Goal: Task Accomplishment & Management: Use online tool/utility

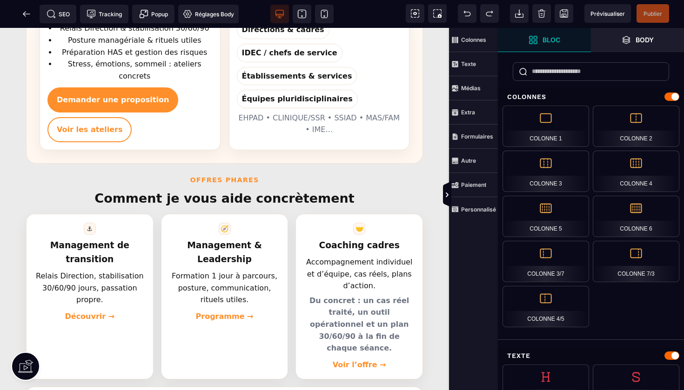
scroll to position [262, 0]
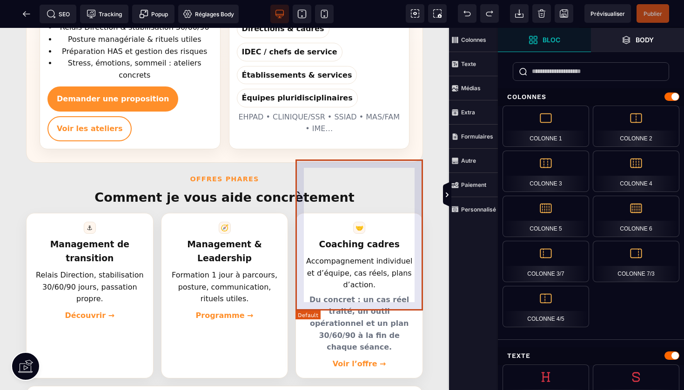
click at [323, 213] on article "🤝 Coaching cadres Accompagnement individuel et d’équipe, cas réels, plans d’act…" at bounding box center [358, 296] width 127 height 166
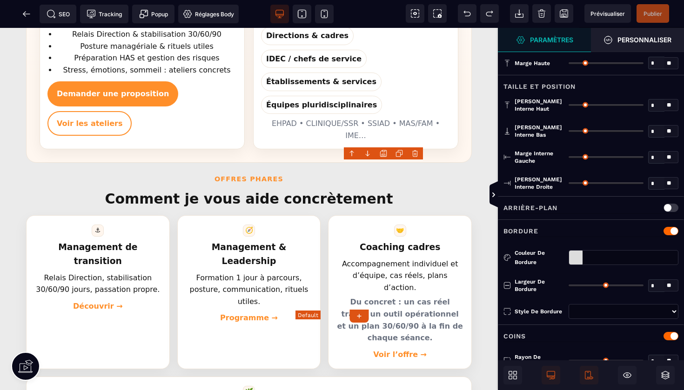
type input "*"
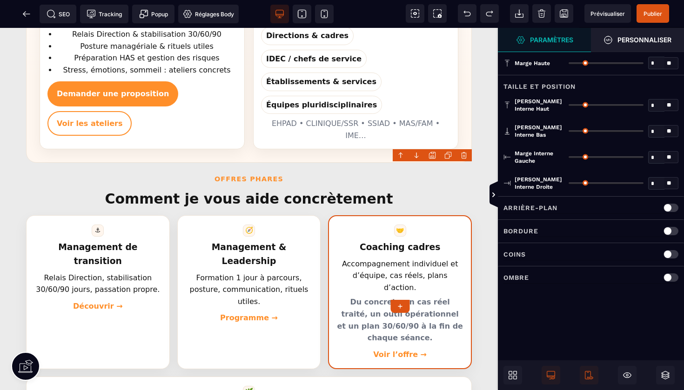
click at [530, 207] on p "Arrière-plan" at bounding box center [530, 207] width 54 height 11
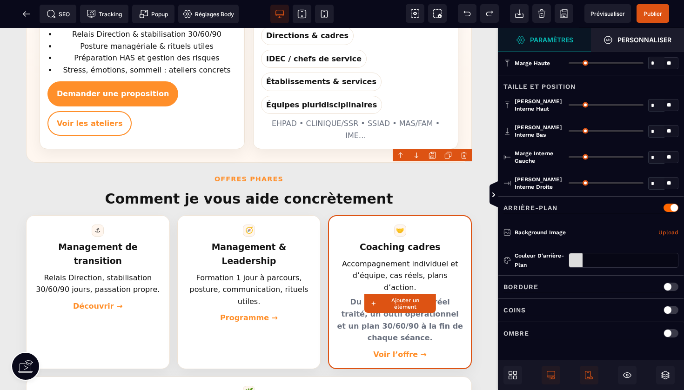
click at [579, 258] on div at bounding box center [575, 260] width 13 height 14
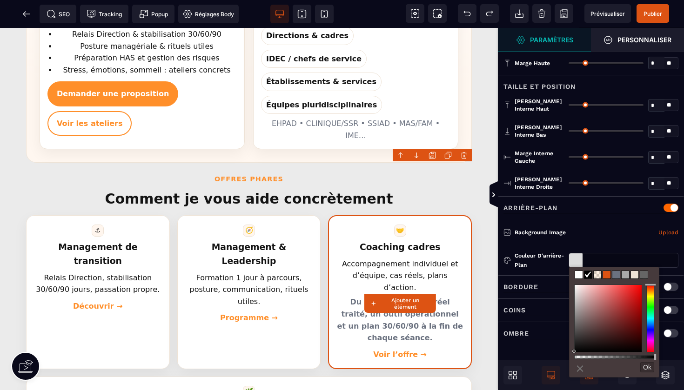
click at [605, 274] on span at bounding box center [606, 274] width 7 height 7
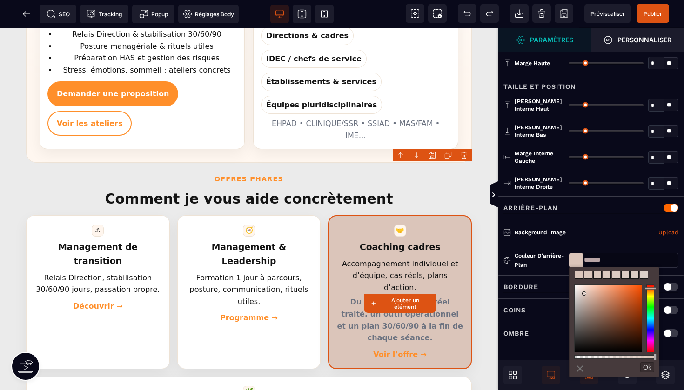
type input "*******"
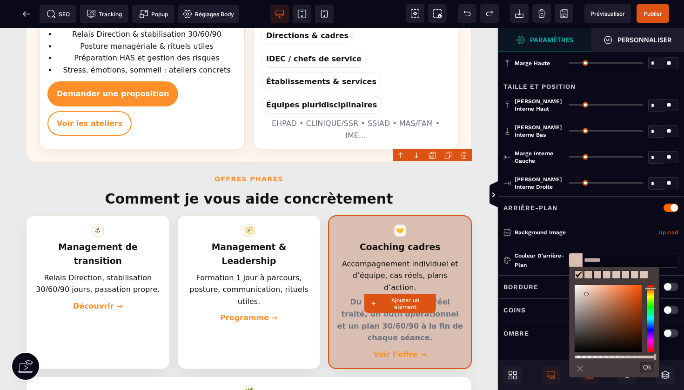
drag, startPoint x: 636, startPoint y: 296, endPoint x: 586, endPoint y: 294, distance: 49.8
click at [586, 294] on div at bounding box center [607, 318] width 67 height 67
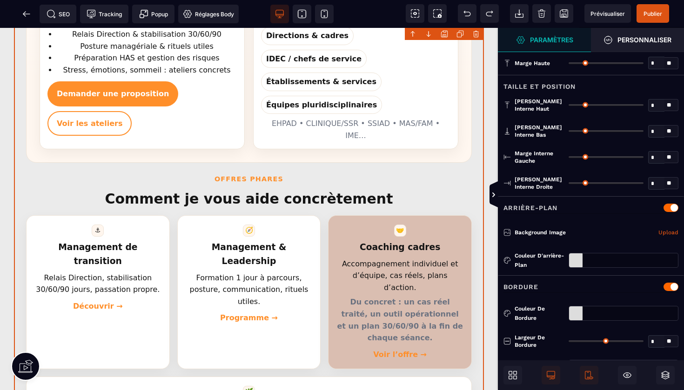
type input "*"
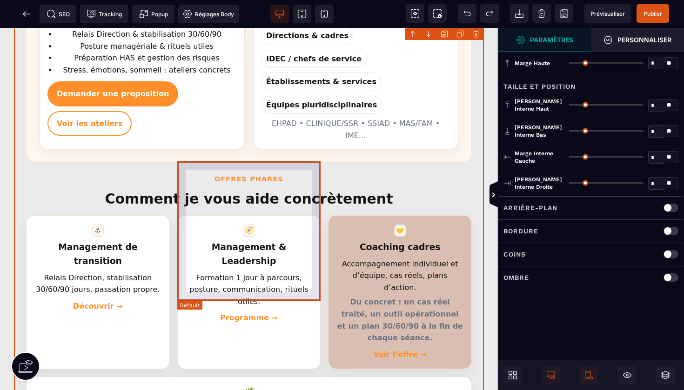
click at [303, 215] on article "🧭 Management & Leadership Formation 1 jour à parcours, posture, communication, …" at bounding box center [249, 292] width 144 height 154
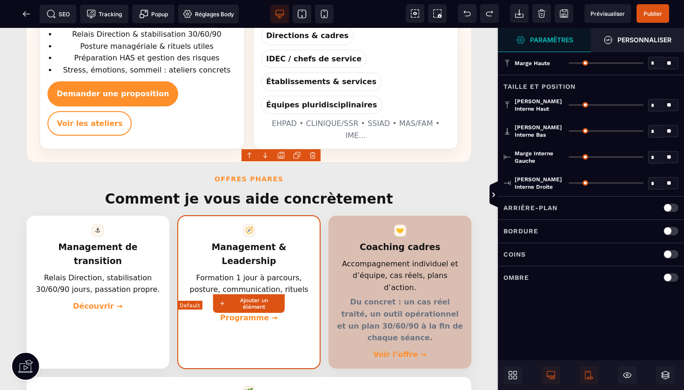
type input "*"
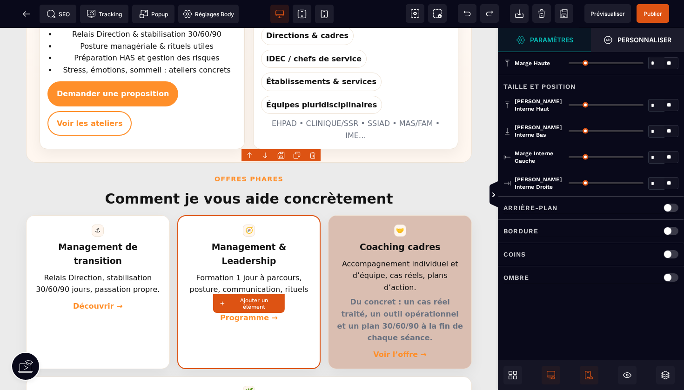
click at [525, 210] on p "Arrière-plan" at bounding box center [530, 207] width 54 height 11
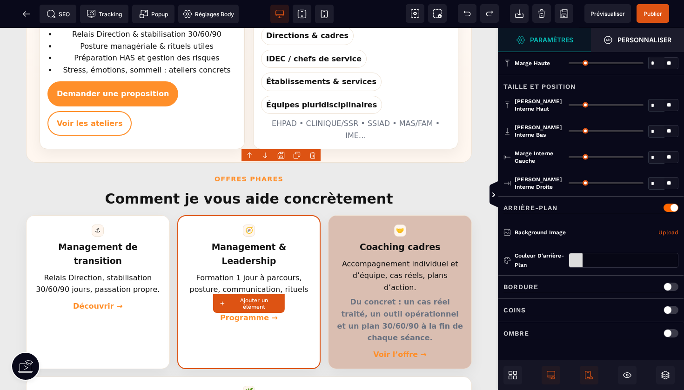
click at [579, 263] on div at bounding box center [575, 260] width 13 height 14
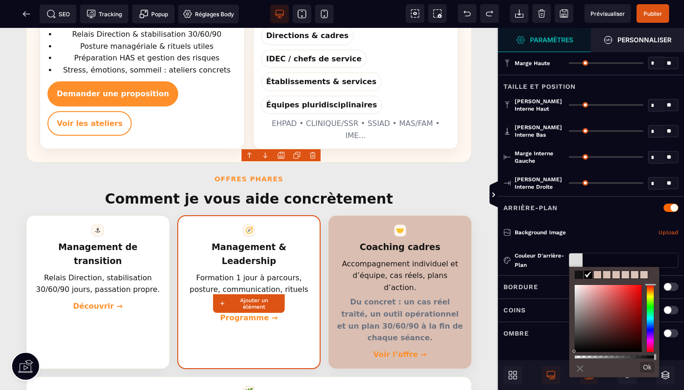
click at [598, 276] on span at bounding box center [596, 274] width 7 height 7
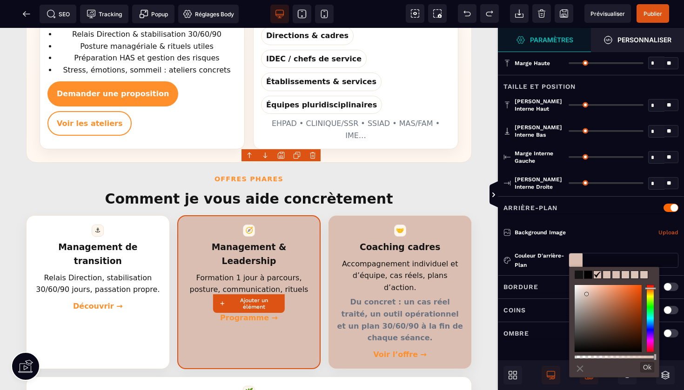
type input "*******"
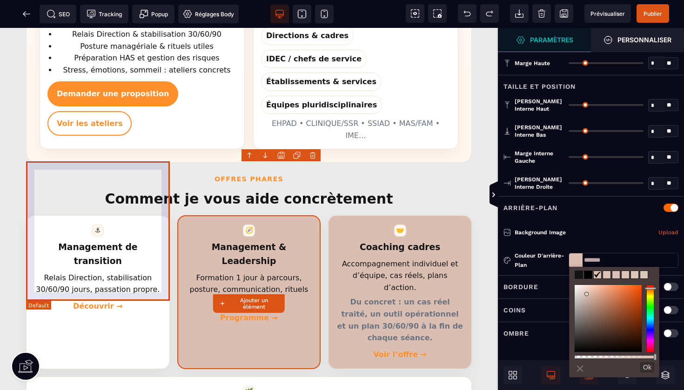
click at [159, 215] on article "⚓ Management de transition Relais Direction, stabilisation 30/60/90 jours, pass…" at bounding box center [98, 292] width 144 height 154
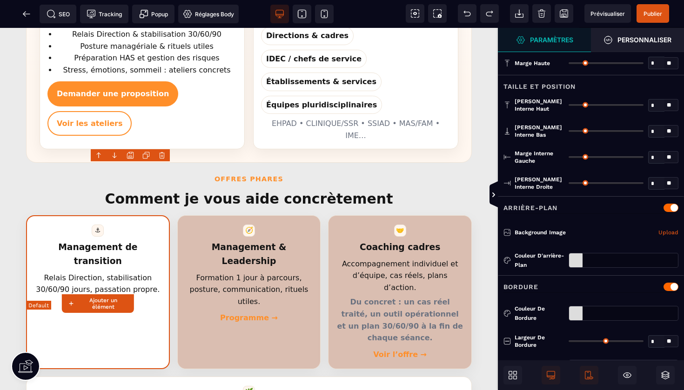
type input "*"
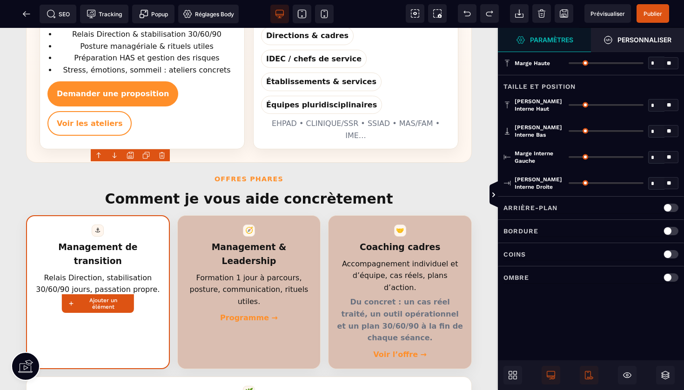
click at [542, 214] on div "Arrière-plan" at bounding box center [591, 207] width 186 height 23
click at [671, 205] on div at bounding box center [670, 208] width 15 height 8
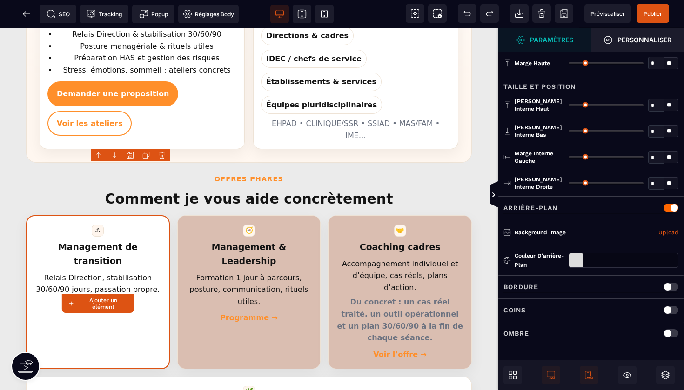
click at [575, 260] on div at bounding box center [575, 260] width 13 height 14
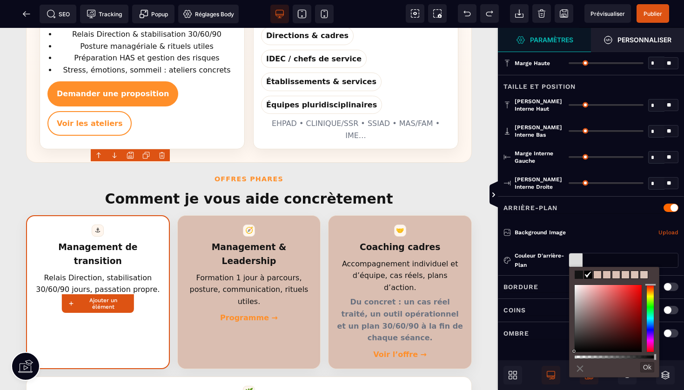
click at [597, 276] on span at bounding box center [596, 274] width 7 height 7
type input "*******"
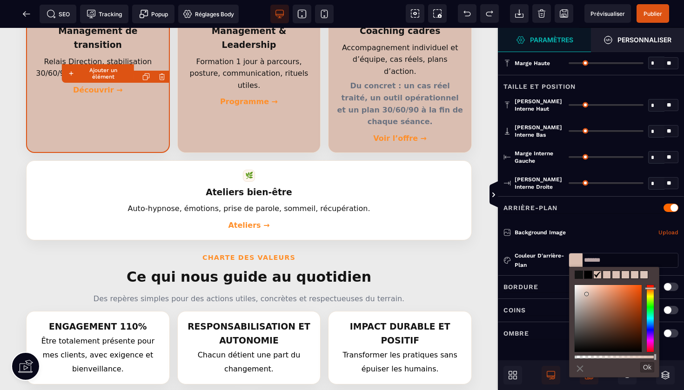
scroll to position [496, 0]
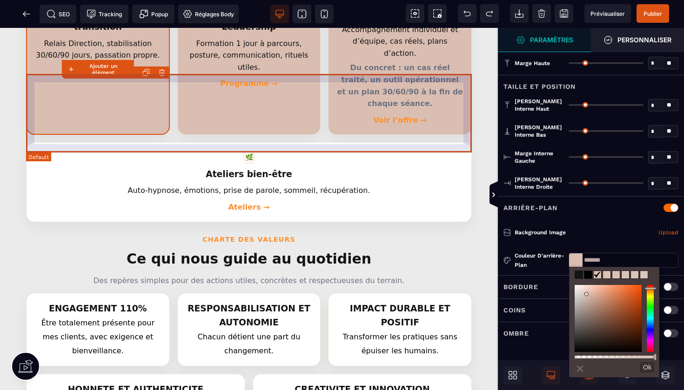
click at [386, 142] on article "🌿 Ateliers bien-être Auto-hypnose, émotions, prise de parole, sommeil, récupéra…" at bounding box center [249, 182] width 446 height 80
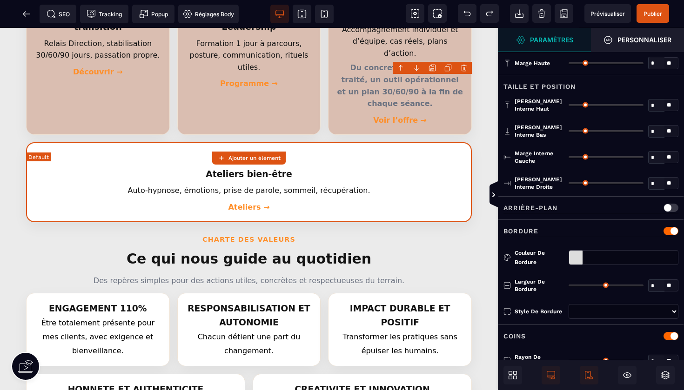
type input "*"
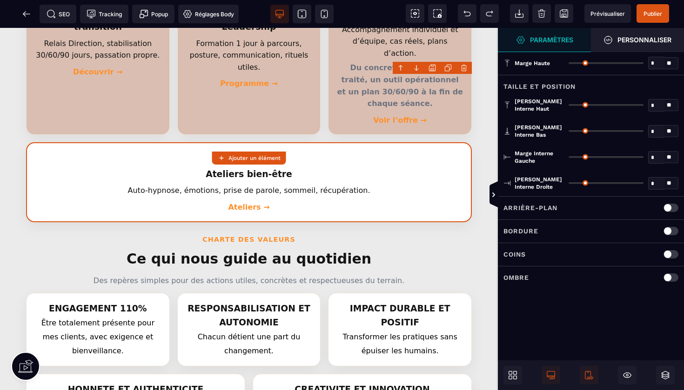
click at [536, 208] on p "Arrière-plan" at bounding box center [530, 207] width 54 height 11
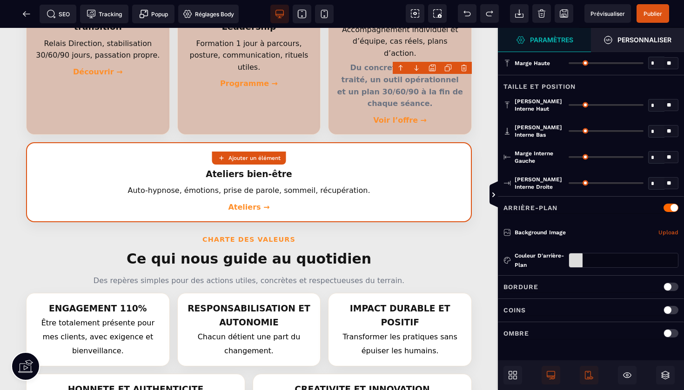
click at [577, 256] on div at bounding box center [575, 260] width 13 height 14
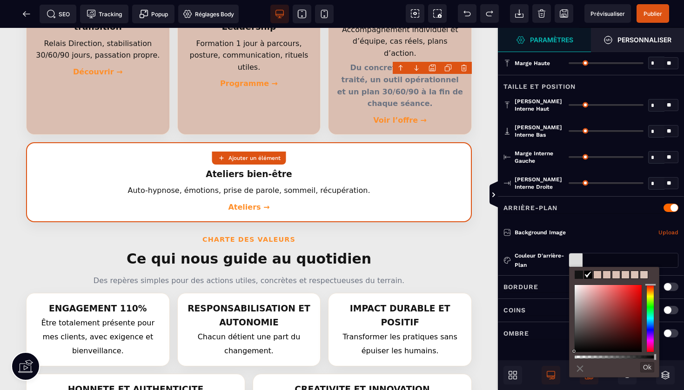
click at [598, 273] on span at bounding box center [596, 274] width 7 height 7
type input "*******"
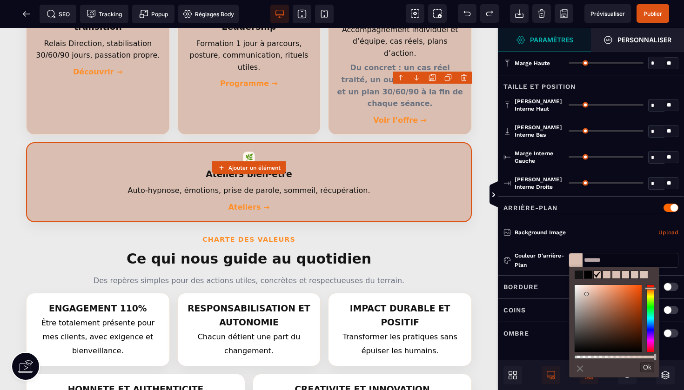
scroll to position [502, 0]
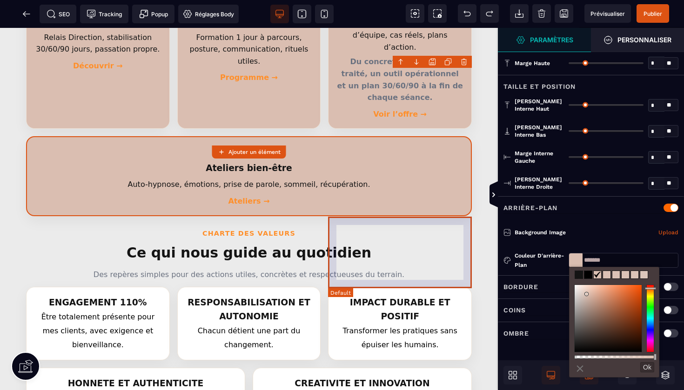
click at [405, 287] on article "IMPACT DURABLE ET POSITIF Transformer les pratiques sans épuiser les humains." at bounding box center [400, 323] width 144 height 73
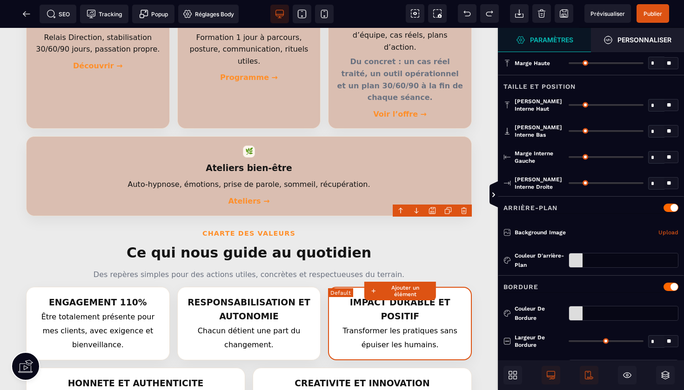
type input "*"
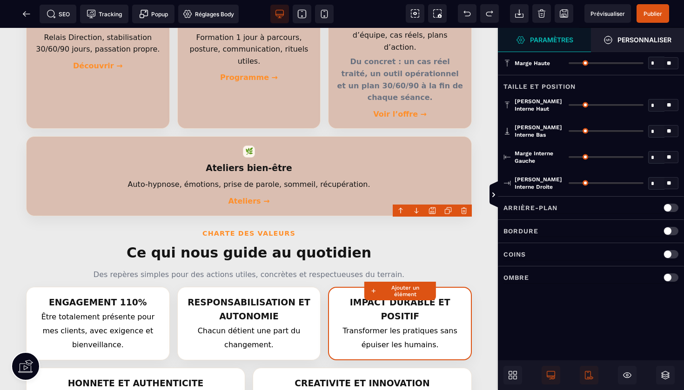
click at [530, 208] on p "Arrière-plan" at bounding box center [530, 207] width 54 height 11
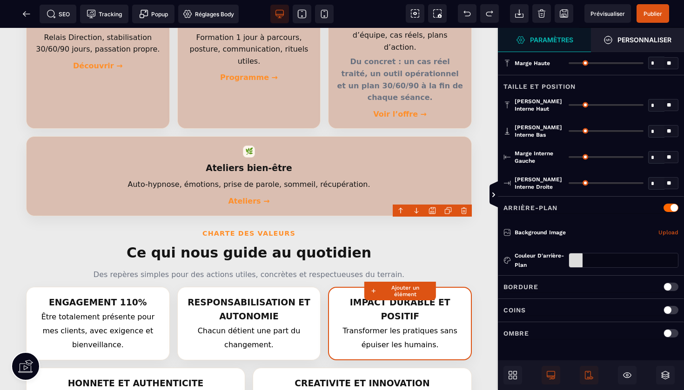
click at [576, 258] on div at bounding box center [575, 260] width 13 height 14
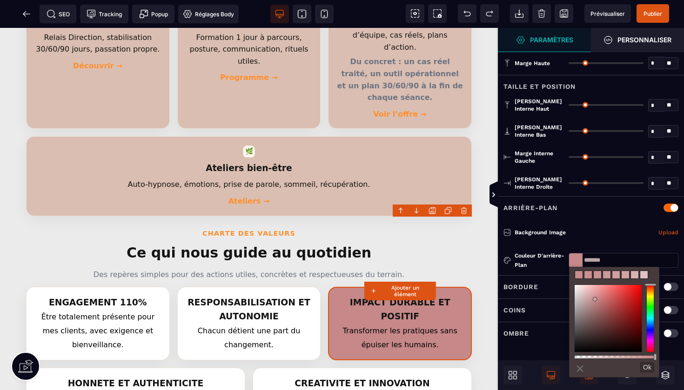
drag, startPoint x: 576, startPoint y: 350, endPoint x: 595, endPoint y: 299, distance: 54.2
click at [595, 299] on div at bounding box center [607, 318] width 67 height 67
click at [651, 293] on div at bounding box center [650, 319] width 8 height 68
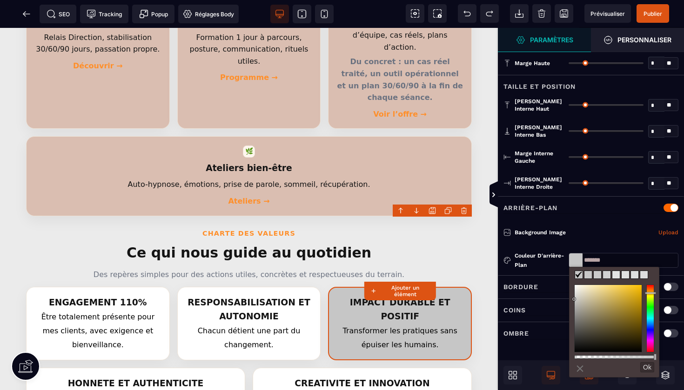
type input "*******"
drag, startPoint x: 597, startPoint y: 299, endPoint x: 570, endPoint y: 300, distance: 27.5
click at [570, 300] on div "⨯ Ok" at bounding box center [613, 396] width 89 height 232
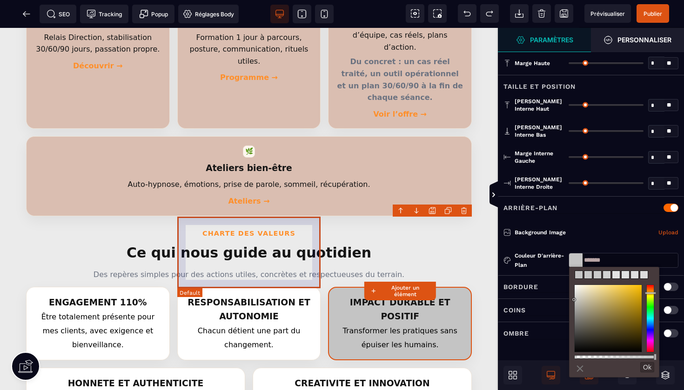
click at [310, 287] on article "RESPONSABILISATION ET AUTONOMIE Chacun détient une part du changement." at bounding box center [249, 323] width 144 height 73
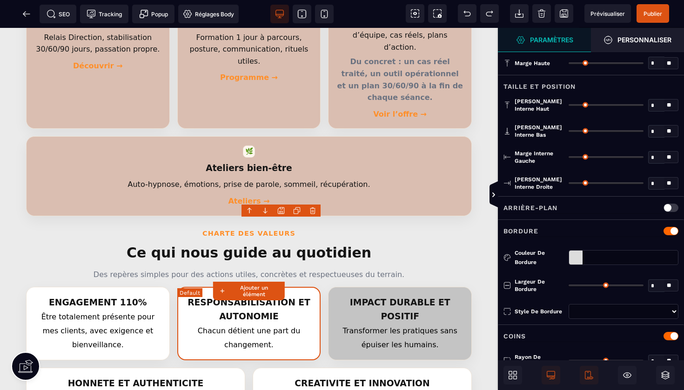
type input "*"
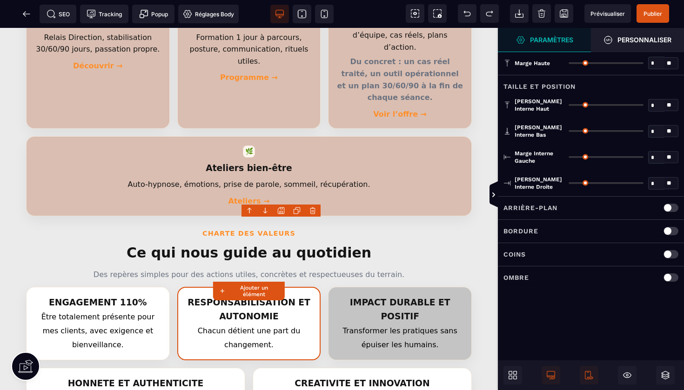
click at [532, 208] on p "Arrière-plan" at bounding box center [530, 207] width 54 height 11
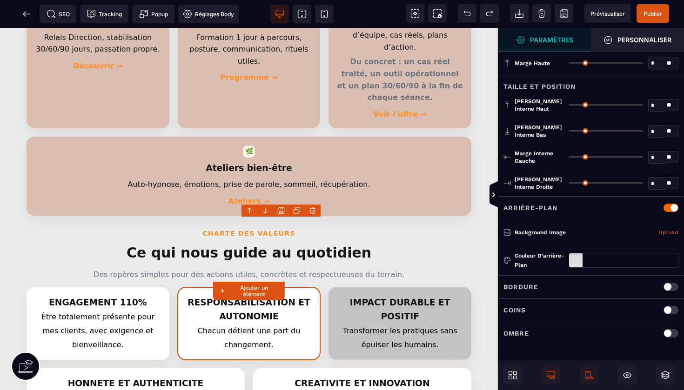
click at [578, 260] on div at bounding box center [575, 260] width 13 height 14
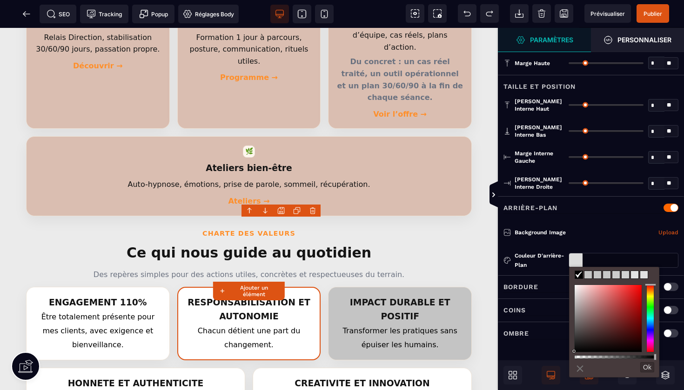
click at [589, 275] on span at bounding box center [587, 274] width 7 height 7
type input "*******"
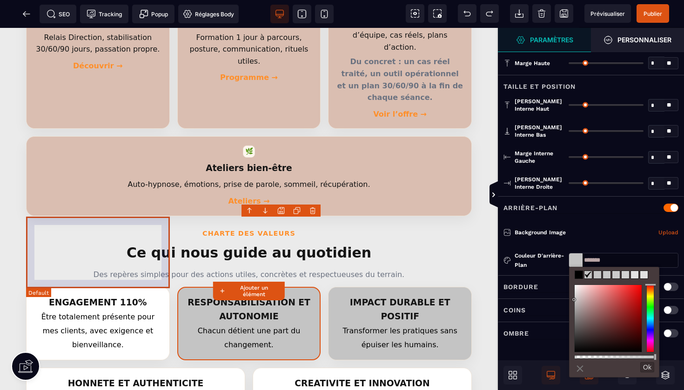
click at [160, 287] on article "ENGAGEMENT 110% Être totalement présente pour mes clients, avec exigence et bie…" at bounding box center [98, 323] width 144 height 73
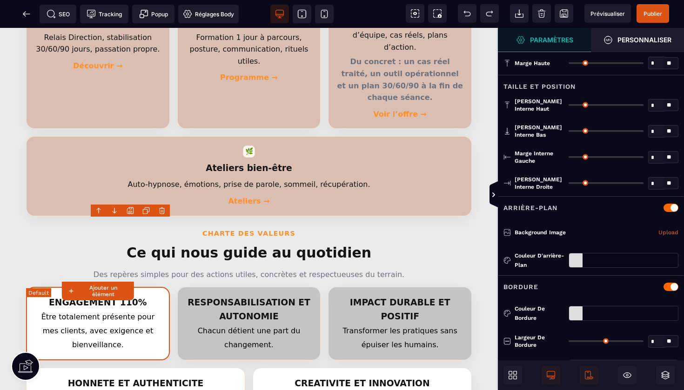
type input "*"
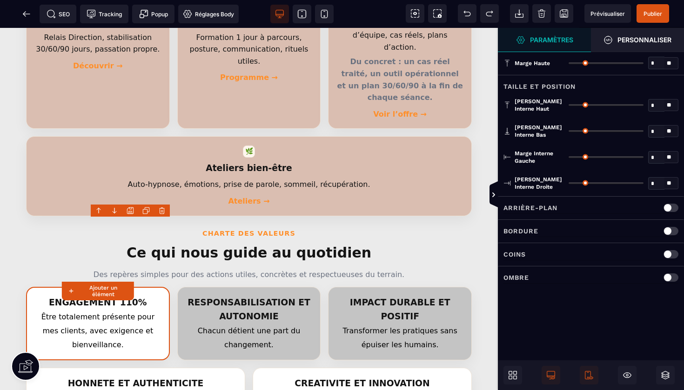
click at [539, 210] on p "Arrière-plan" at bounding box center [530, 207] width 54 height 11
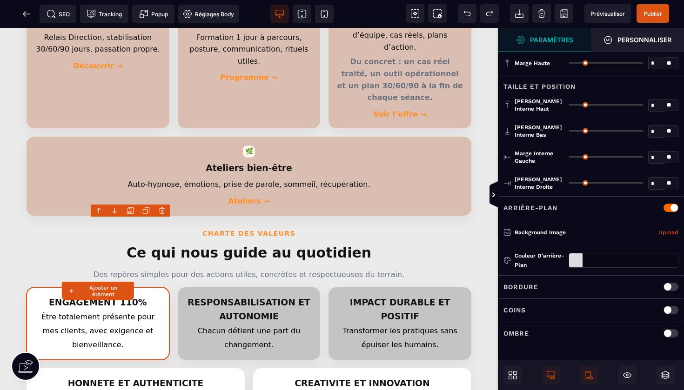
click at [572, 262] on div at bounding box center [575, 260] width 13 height 14
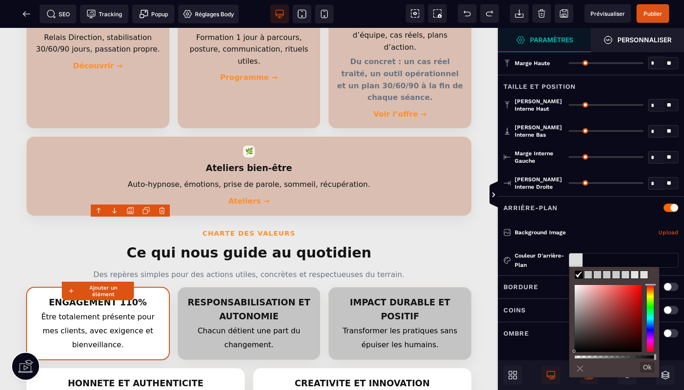
click at [588, 274] on span at bounding box center [587, 274] width 7 height 7
type input "*******"
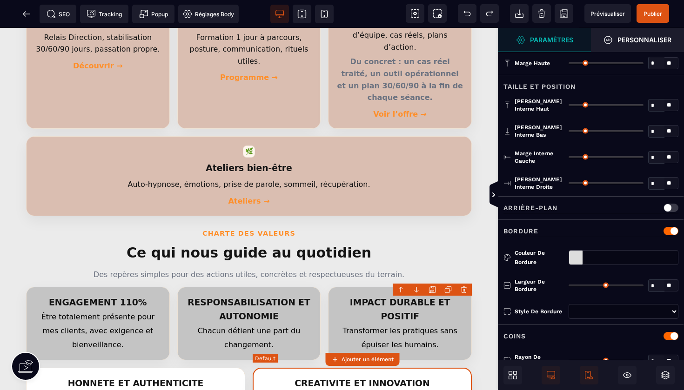
type input "*"
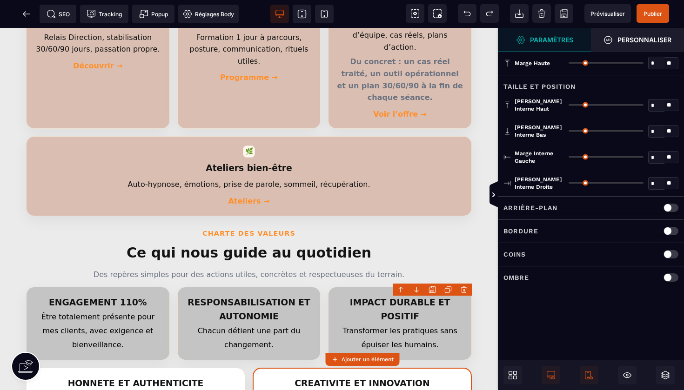
click at [532, 206] on p "Arrière-plan" at bounding box center [530, 207] width 54 height 11
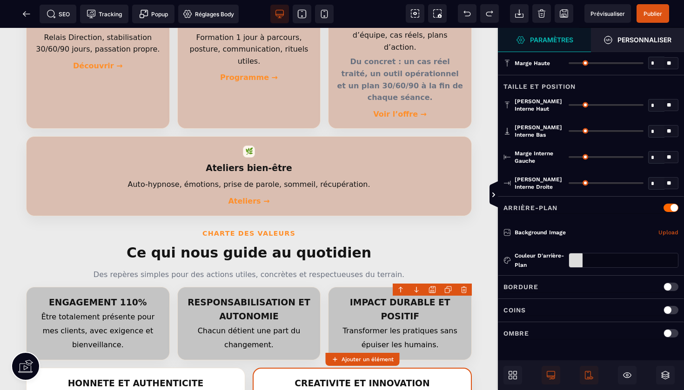
click at [576, 261] on div at bounding box center [575, 260] width 13 height 14
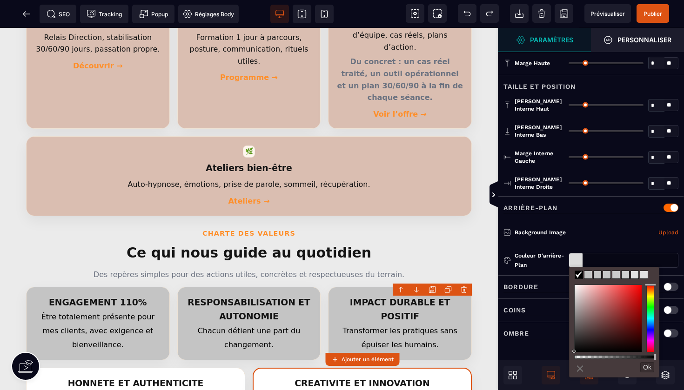
click at [586, 273] on span at bounding box center [587, 274] width 7 height 7
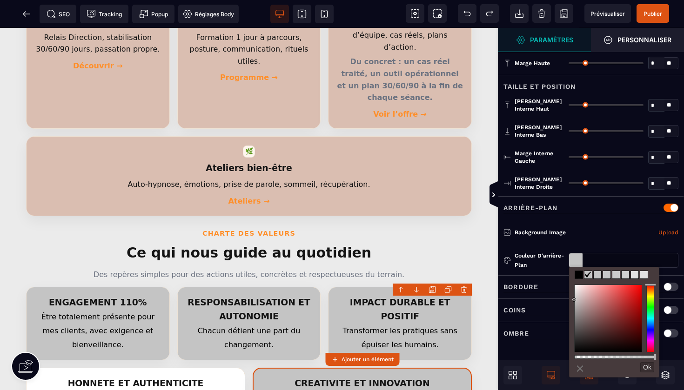
type input "*******"
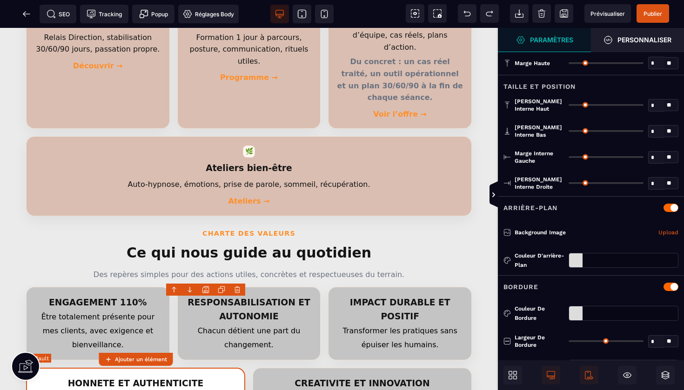
type input "*"
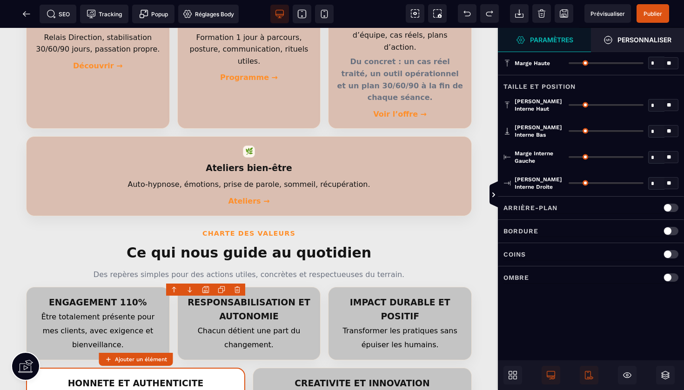
click at [568, 205] on div "Arrière-plan" at bounding box center [590, 208] width 175 height 12
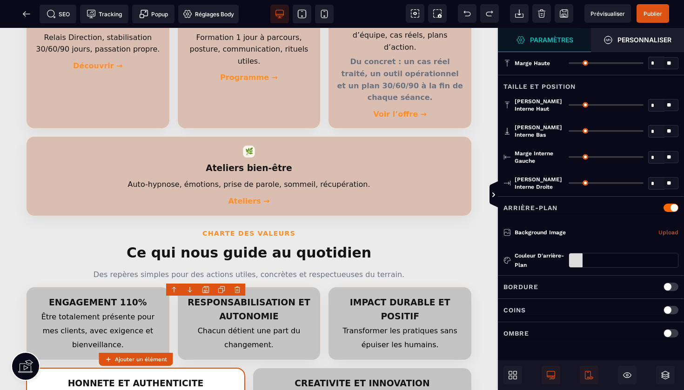
click at [578, 258] on div at bounding box center [575, 260] width 13 height 14
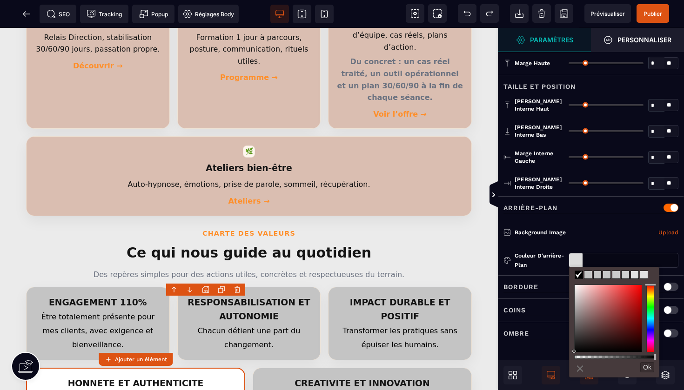
click at [589, 274] on span at bounding box center [587, 274] width 7 height 7
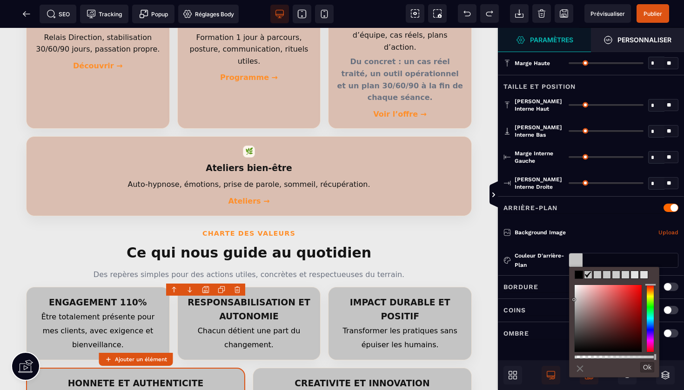
type input "*******"
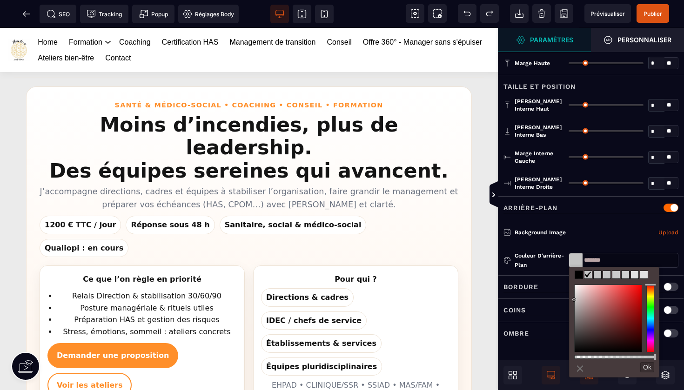
scroll to position [0, 0]
click at [657, 15] on span "Publier" at bounding box center [652, 13] width 19 height 7
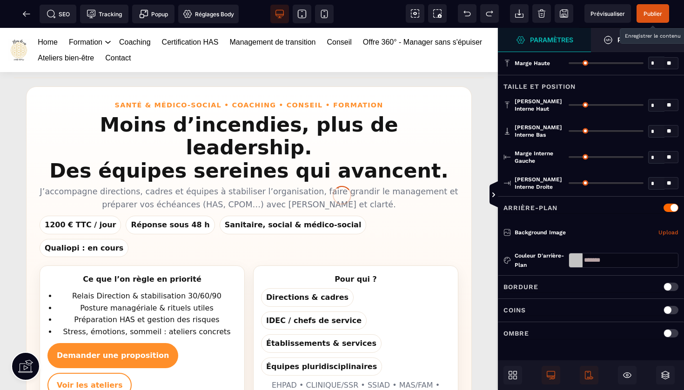
type input "*******"
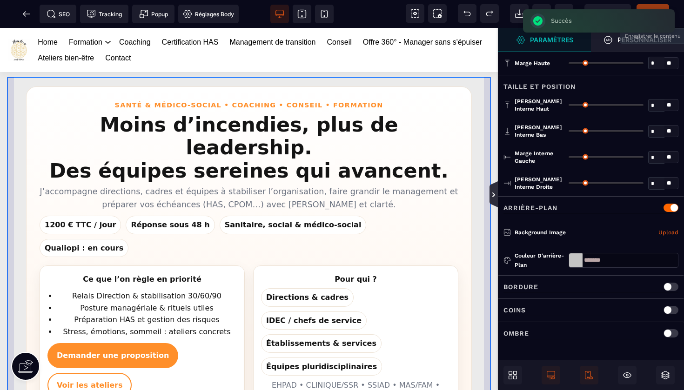
click at [494, 194] on icon at bounding box center [493, 194] width 7 height 7
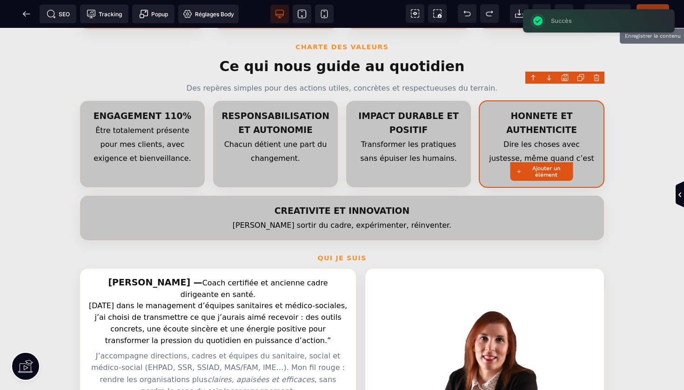
scroll to position [522, 0]
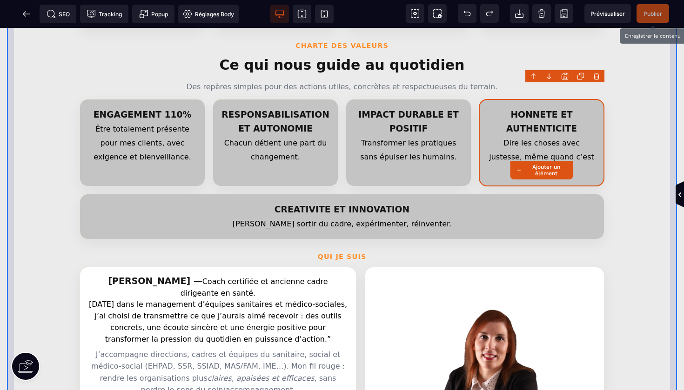
click at [624, 215] on div "Santé & Médico-social • Coaching • Conseil • Formation Moins d’incendies, plus …" at bounding box center [342, 322] width 656 height 1561
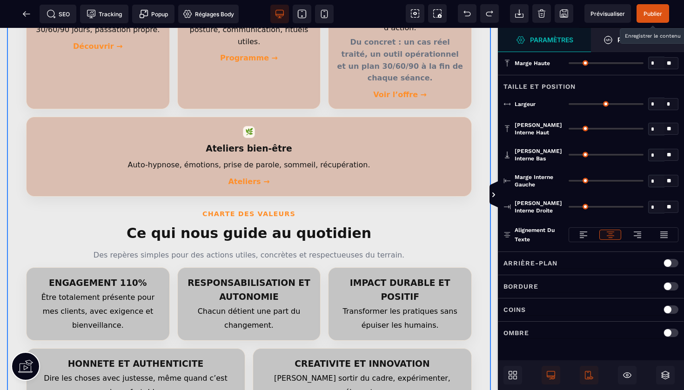
type input "*"
type input "***"
type input "*"
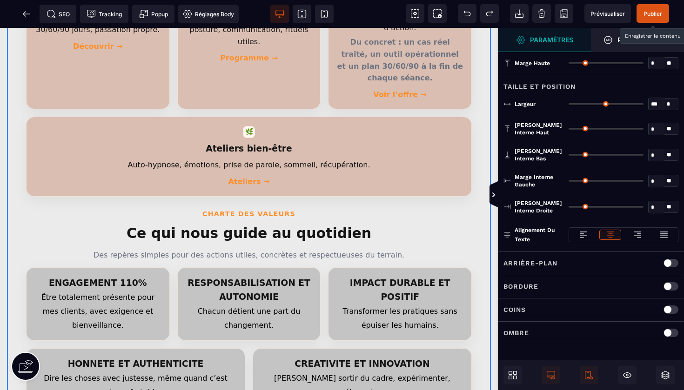
type input "**"
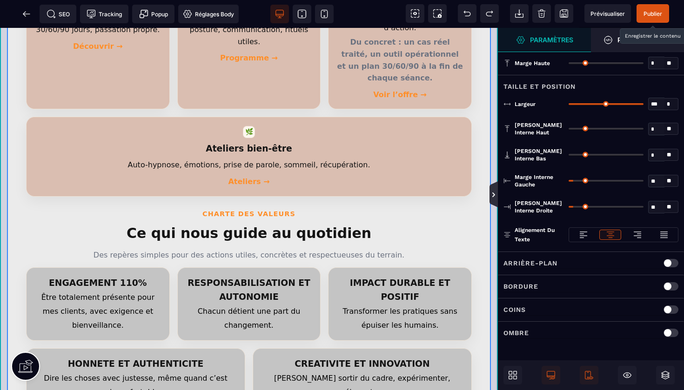
click at [497, 191] on icon at bounding box center [493, 194] width 7 height 7
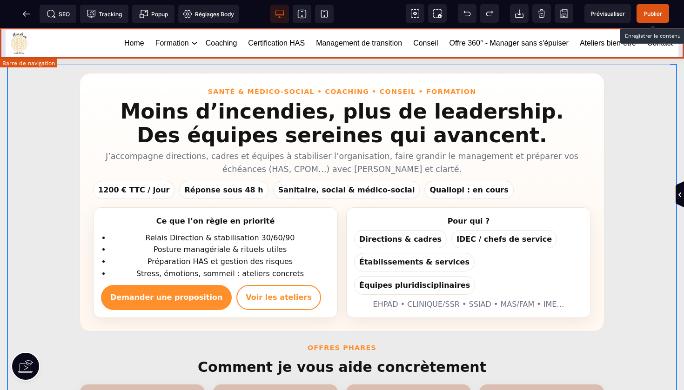
scroll to position [0, 0]
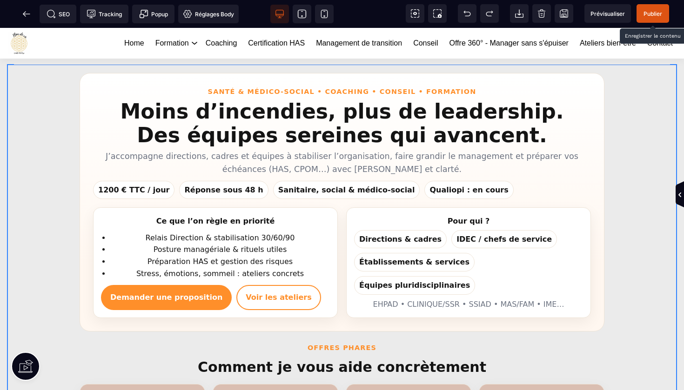
click at [649, 10] on span "Publier" at bounding box center [652, 13] width 19 height 7
click at [27, 12] on icon at bounding box center [26, 13] width 9 height 9
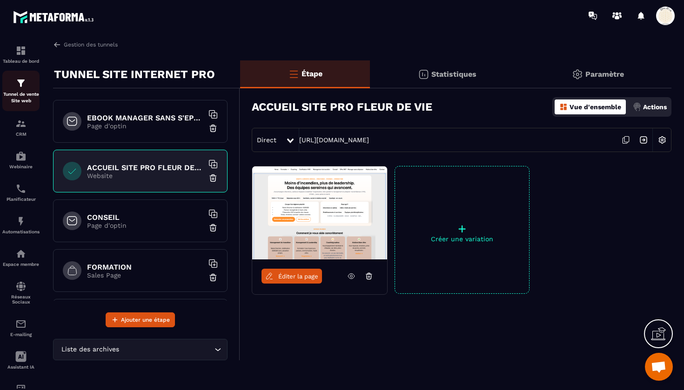
click at [24, 87] on img at bounding box center [20, 83] width 11 height 11
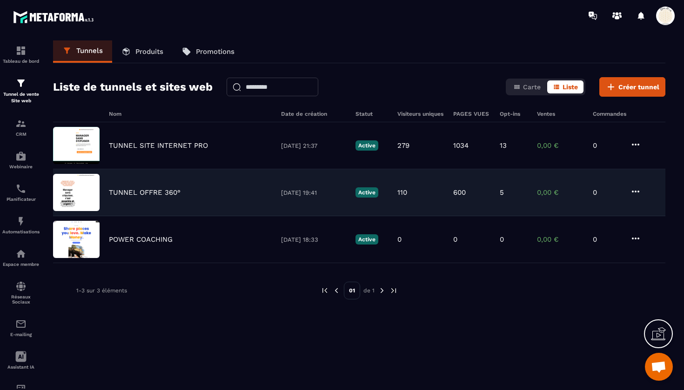
click at [153, 195] on p "TUNNEL OFFRE 360°" at bounding box center [145, 192] width 72 height 8
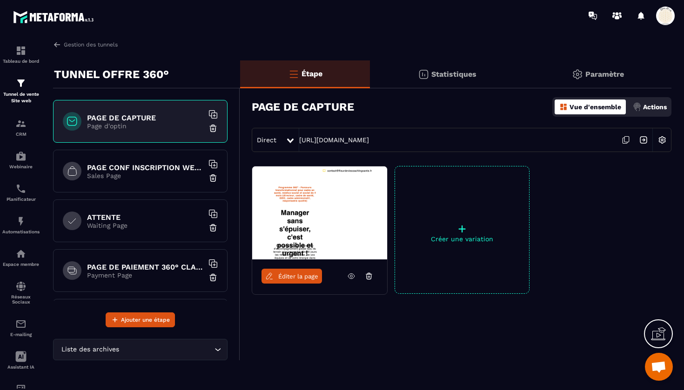
click at [153, 121] on h6 "PAGE DE CAPTURE" at bounding box center [145, 117] width 116 height 9
click at [292, 279] on span "Éditer la page" at bounding box center [298, 276] width 40 height 7
